Goal: Navigation & Orientation: Find specific page/section

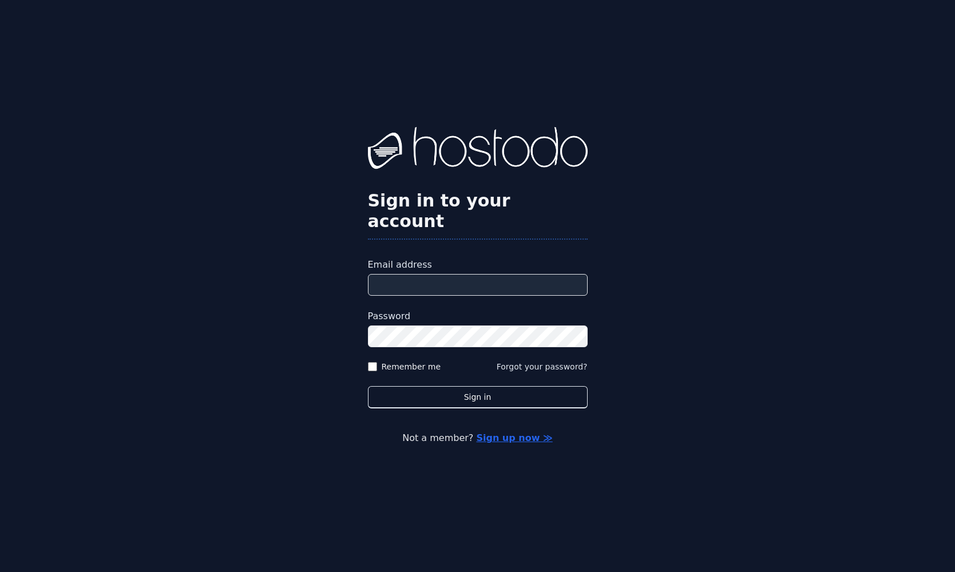
click at [394, 275] on input "Email address" at bounding box center [478, 285] width 220 height 22
type input "**********"
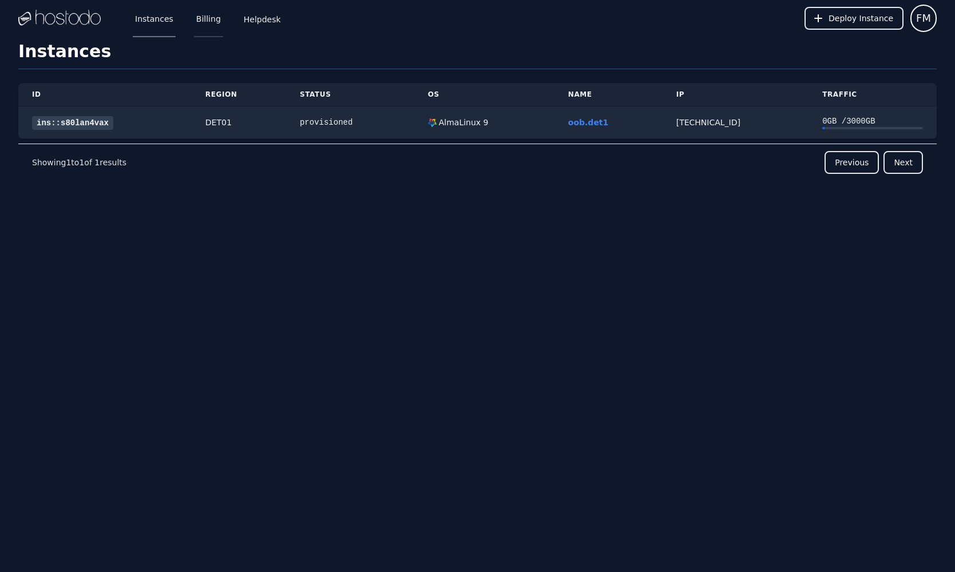
click at [214, 21] on link "Billing" at bounding box center [208, 18] width 29 height 38
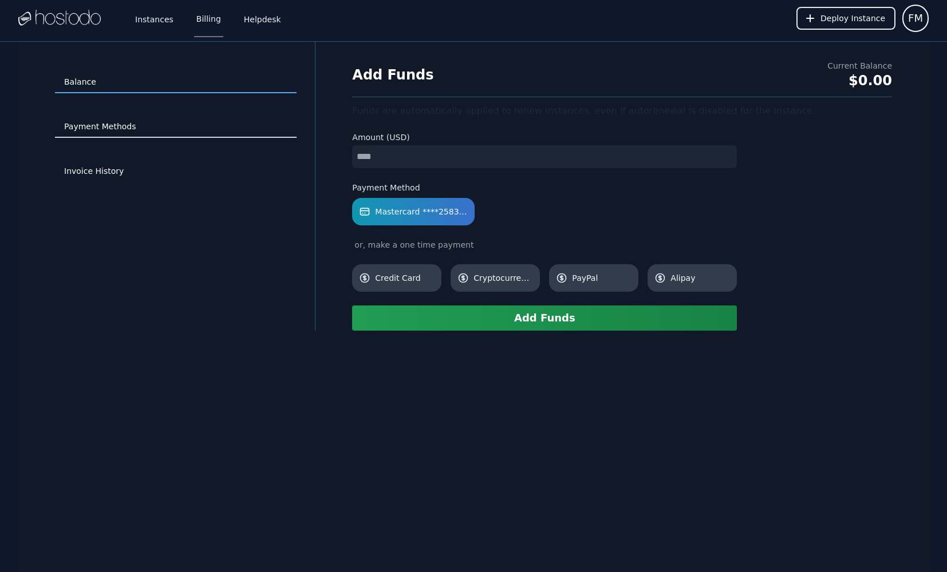
click at [110, 133] on link "Payment Methods" at bounding box center [176, 127] width 242 height 22
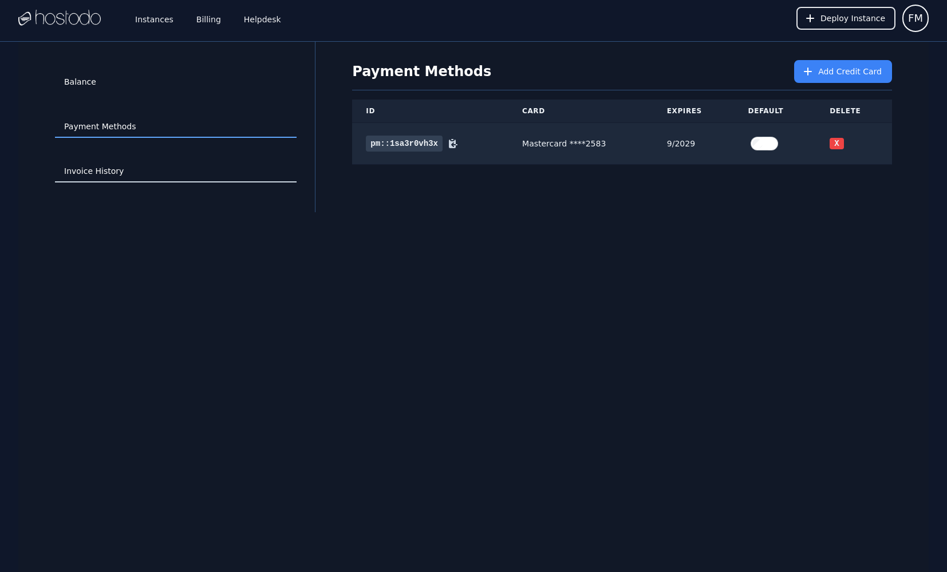
click at [107, 172] on link "Invoice History" at bounding box center [176, 172] width 242 height 22
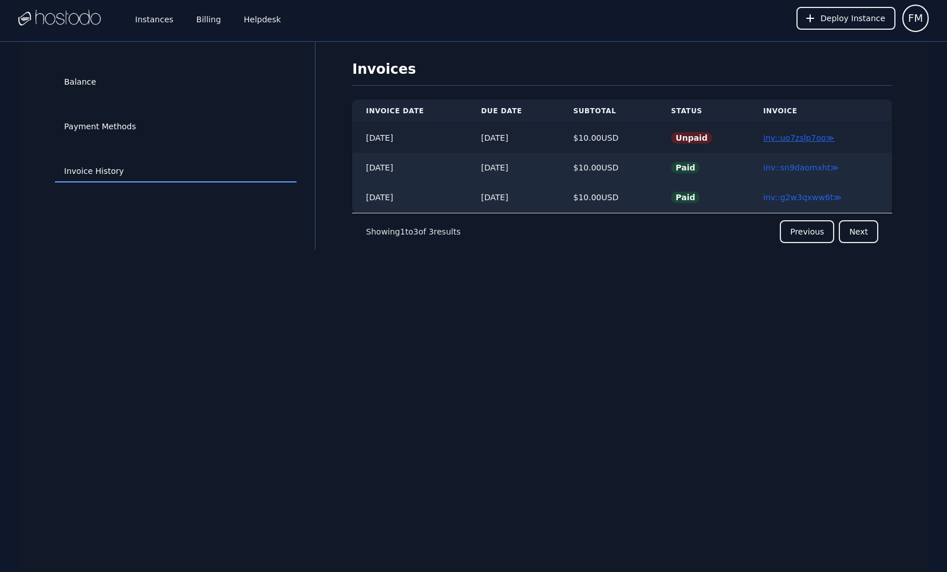
click at [818, 140] on link "inv::uo7zslp7oo ≫" at bounding box center [798, 137] width 71 height 9
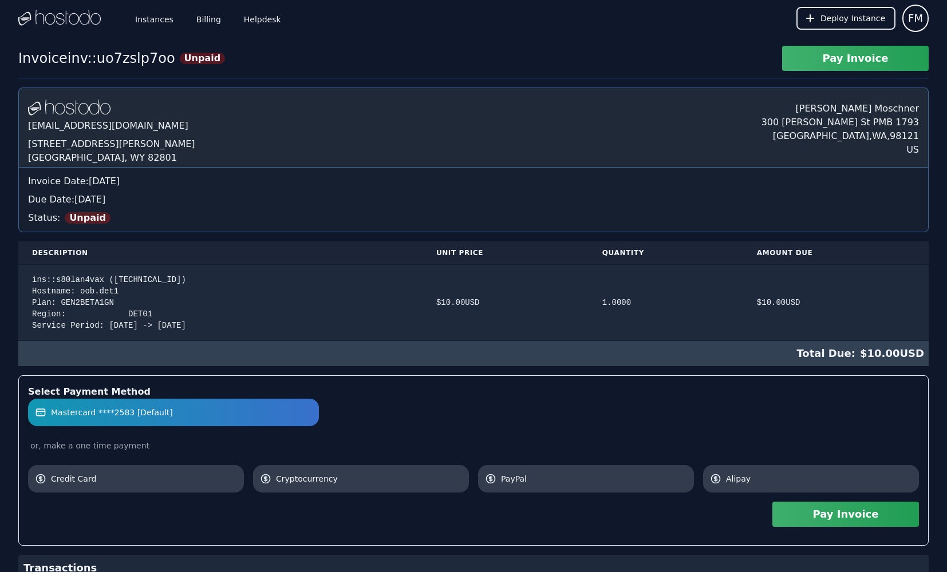
click at [824, 66] on button "Pay Invoice" at bounding box center [855, 58] width 147 height 25
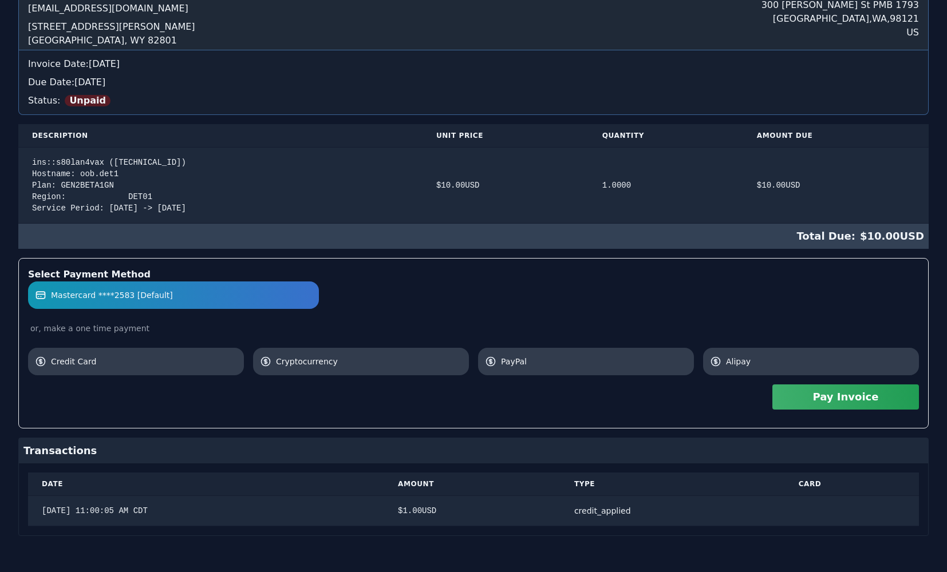
scroll to position [118, 0]
click at [828, 393] on button "Pay Invoice" at bounding box center [845, 396] width 147 height 25
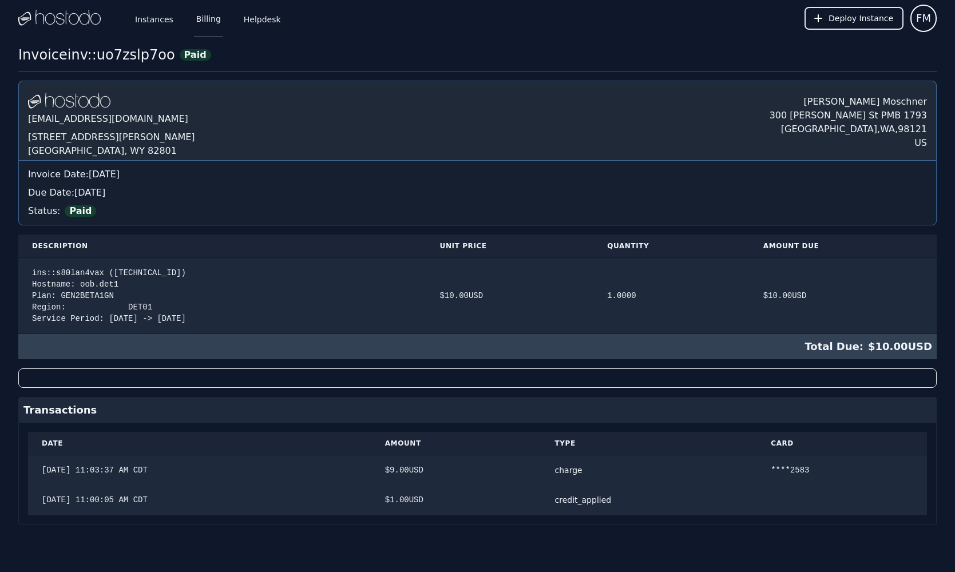
click at [207, 21] on link "Billing" at bounding box center [208, 18] width 29 height 38
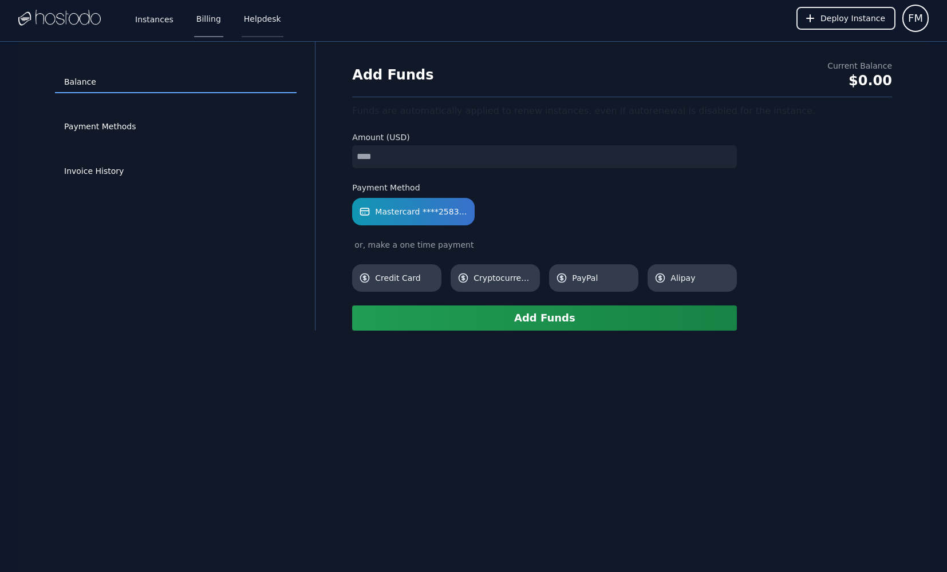
click at [264, 25] on link "Helpdesk" at bounding box center [263, 18] width 42 height 38
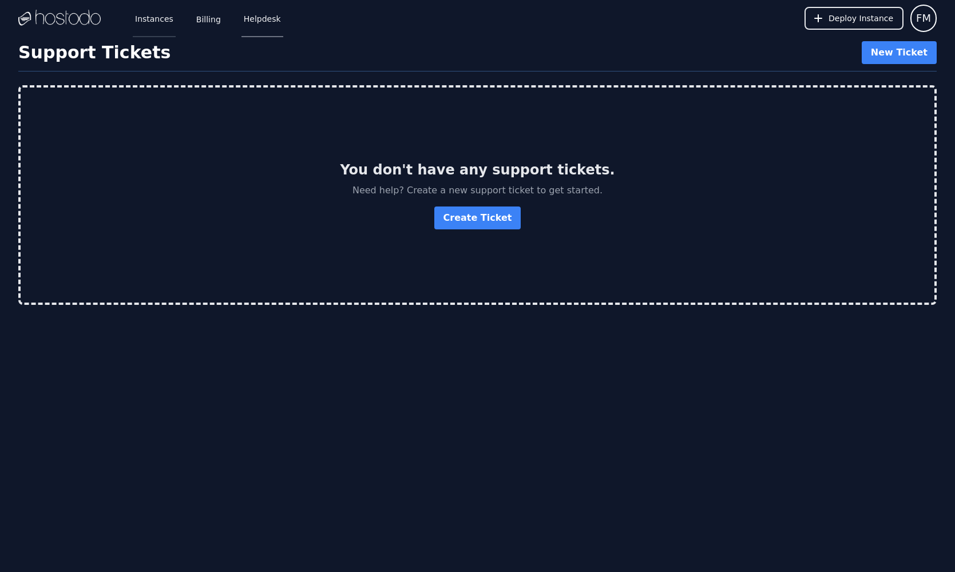
click at [160, 33] on link "Instances" at bounding box center [154, 18] width 43 height 38
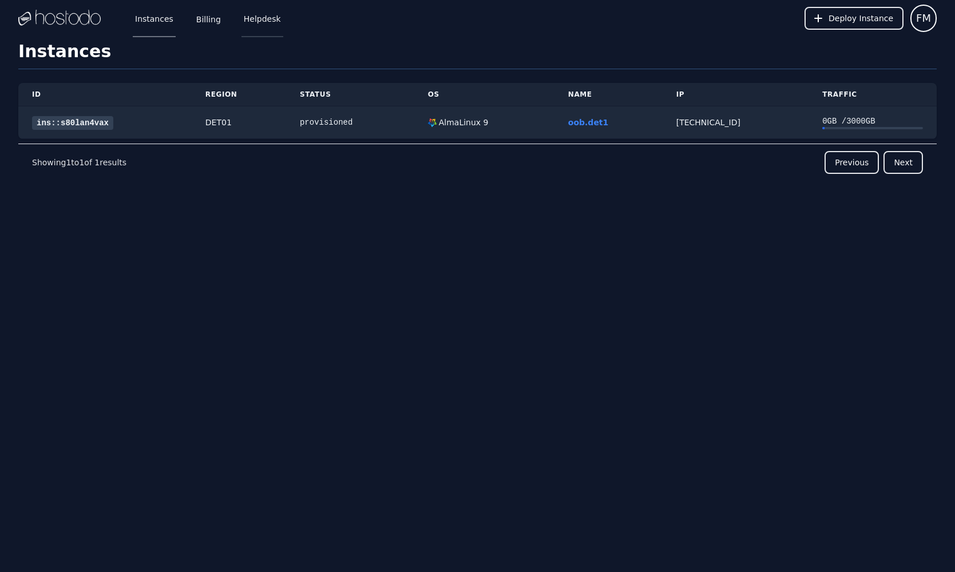
click at [260, 23] on link "Helpdesk" at bounding box center [263, 18] width 42 height 38
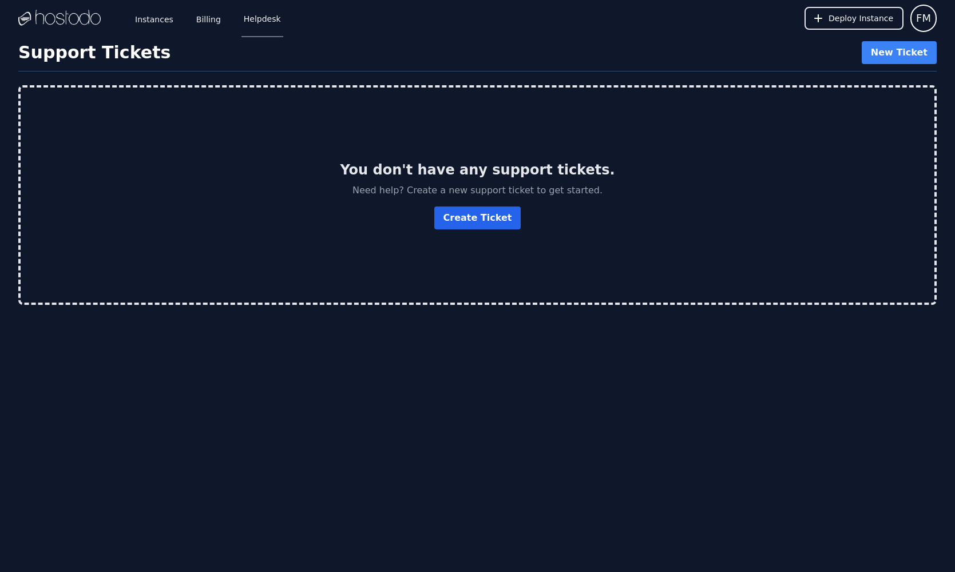
click at [477, 219] on link "Create Ticket" at bounding box center [477, 218] width 87 height 23
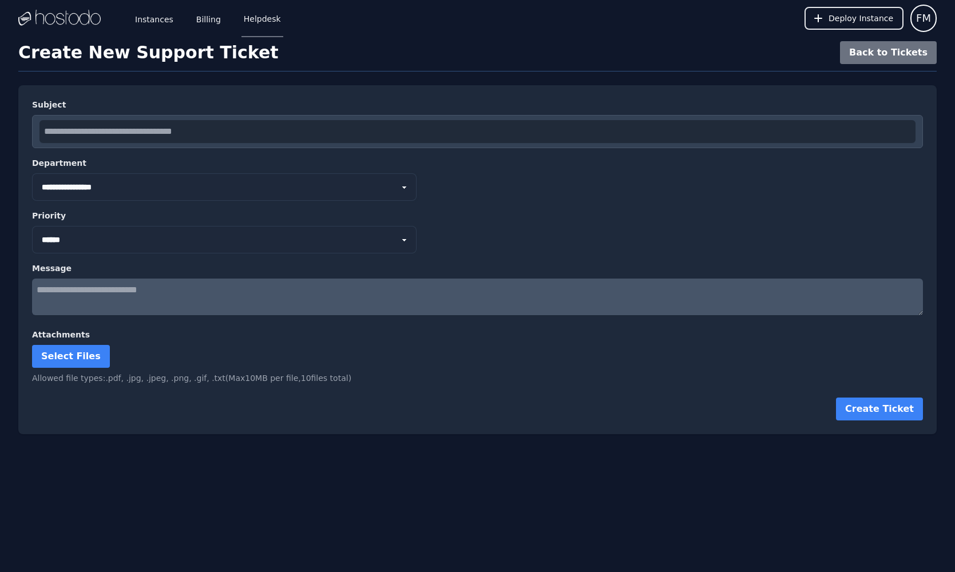
click at [136, 187] on select "**********" at bounding box center [224, 186] width 385 height 27
click at [149, 23] on link "Instances" at bounding box center [154, 18] width 43 height 38
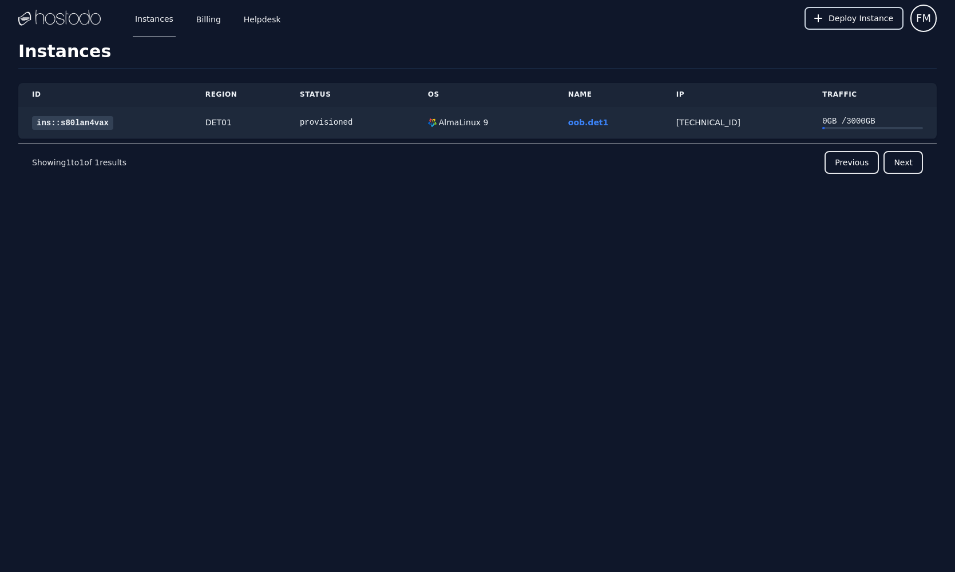
click at [857, 24] on button "Deploy Instance" at bounding box center [854, 18] width 99 height 23
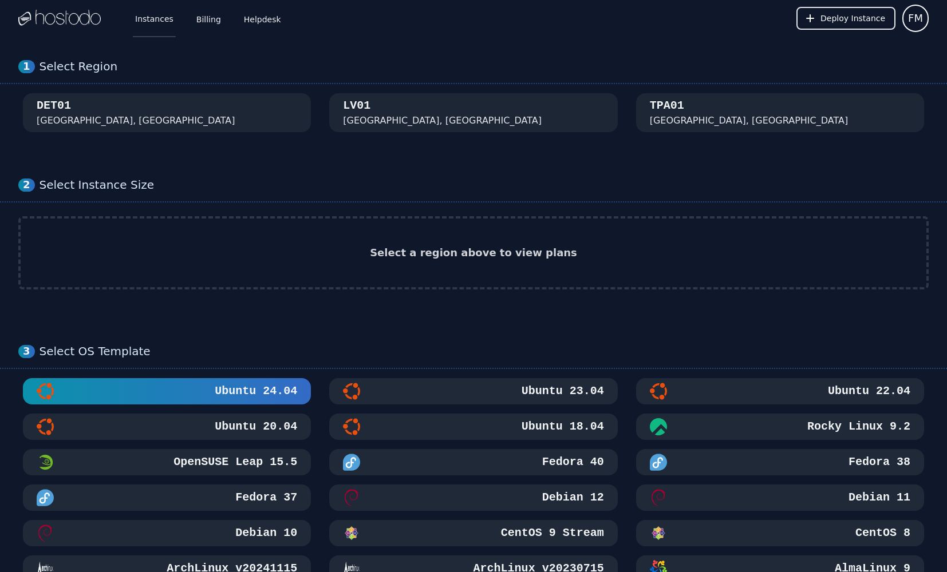
click at [165, 19] on link "Instances" at bounding box center [154, 18] width 43 height 38
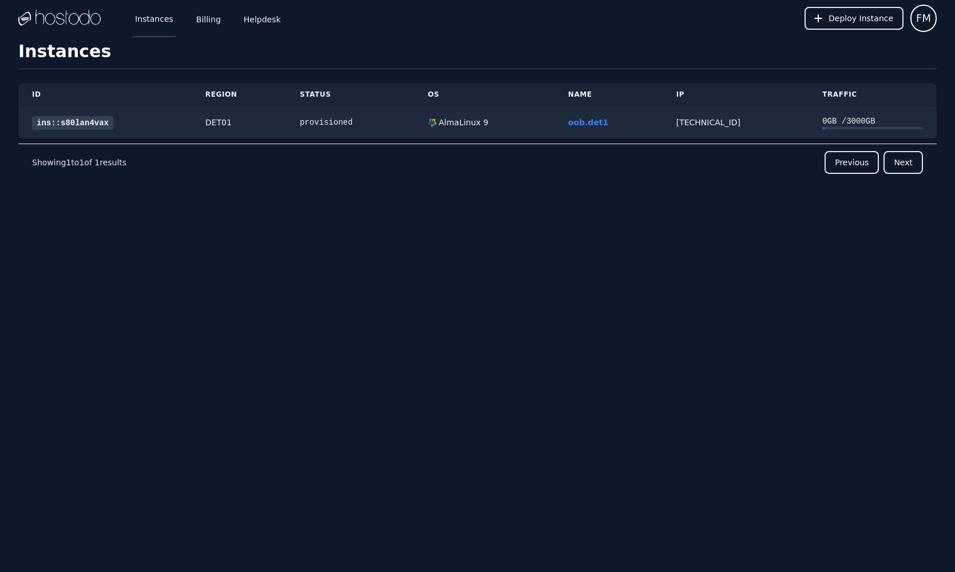
click at [169, 18] on link "Instances" at bounding box center [154, 18] width 43 height 38
